Goal: Task Accomplishment & Management: Manage account settings

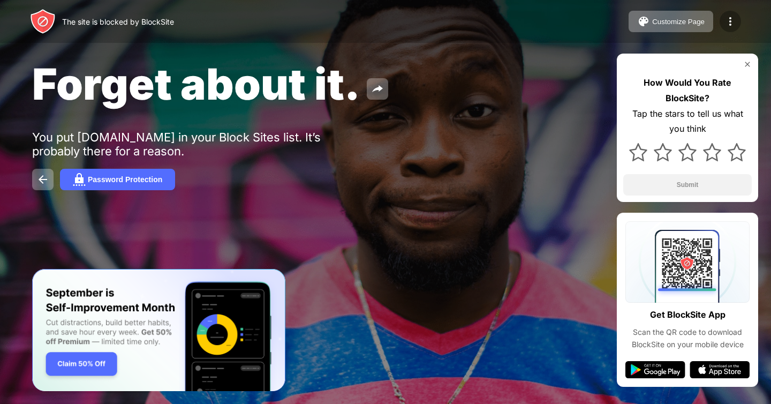
click at [731, 22] on img at bounding box center [730, 21] width 13 height 13
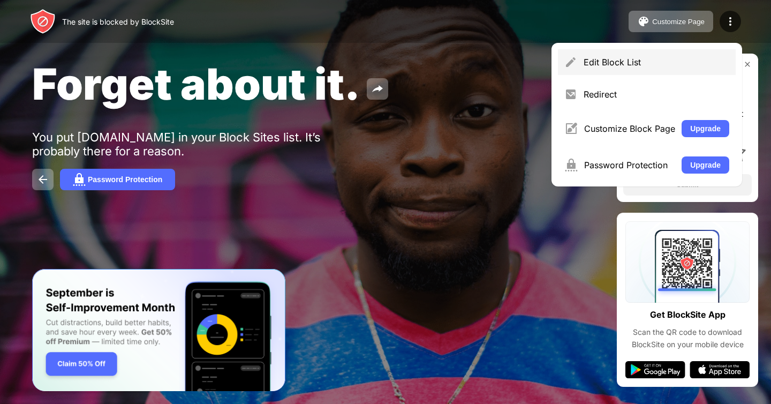
click at [612, 56] on div "Edit Block List" at bounding box center [647, 62] width 178 height 26
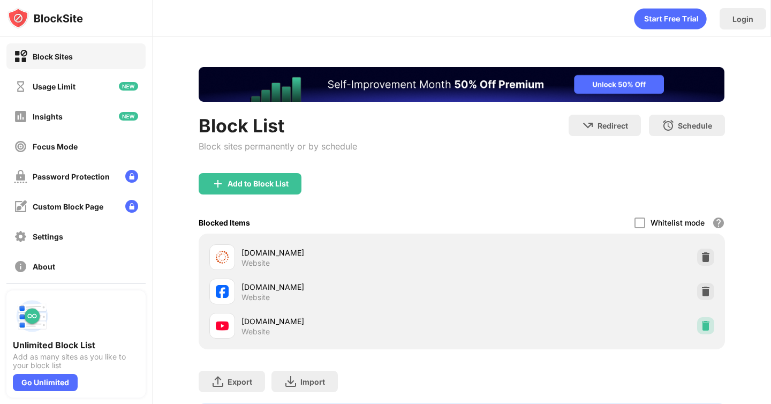
click at [704, 331] on div at bounding box center [705, 325] width 17 height 17
